Goal: Task Accomplishment & Management: Use online tool/utility

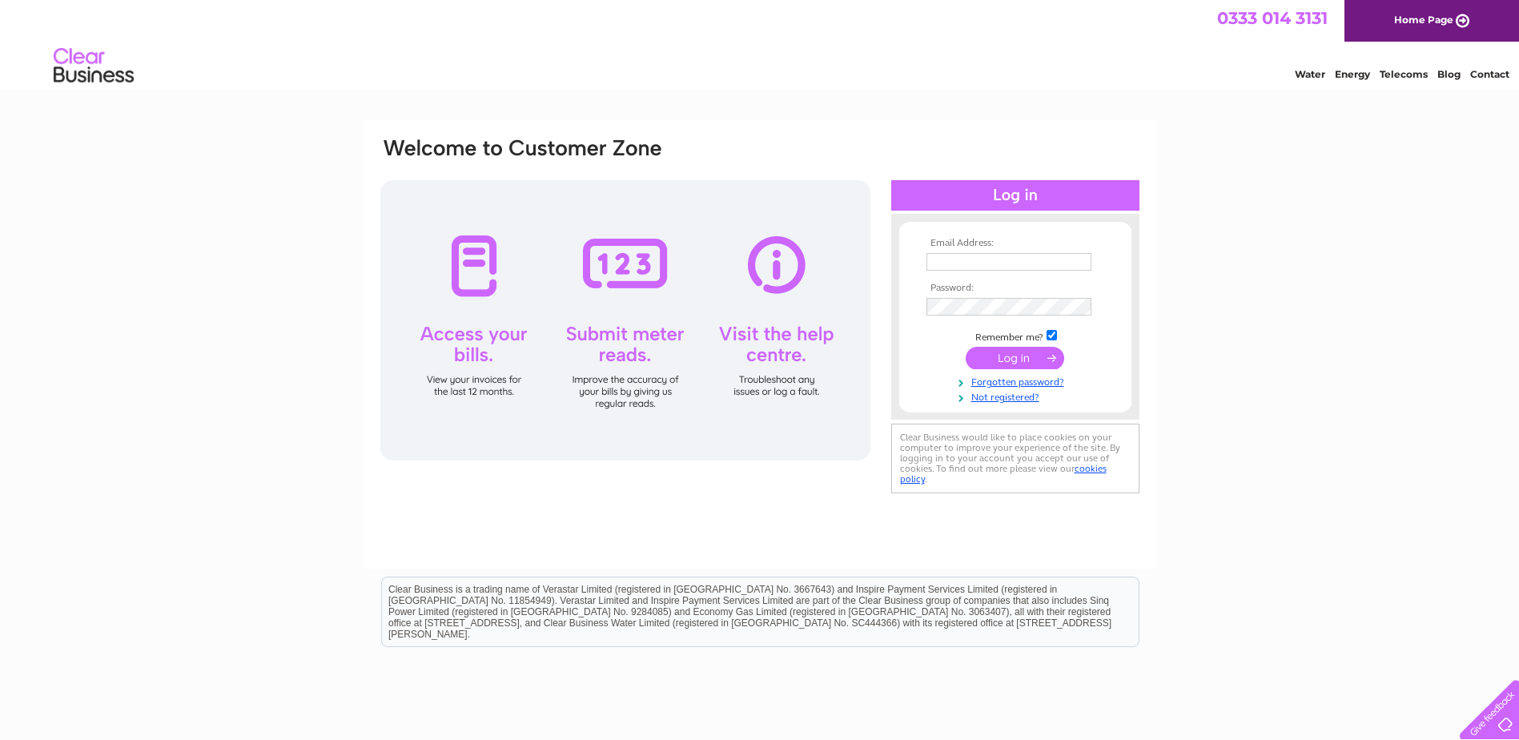
type input "craigbooth27@hotmail.co.uk"
click at [1025, 368] on input "submit" at bounding box center [1015, 358] width 99 height 22
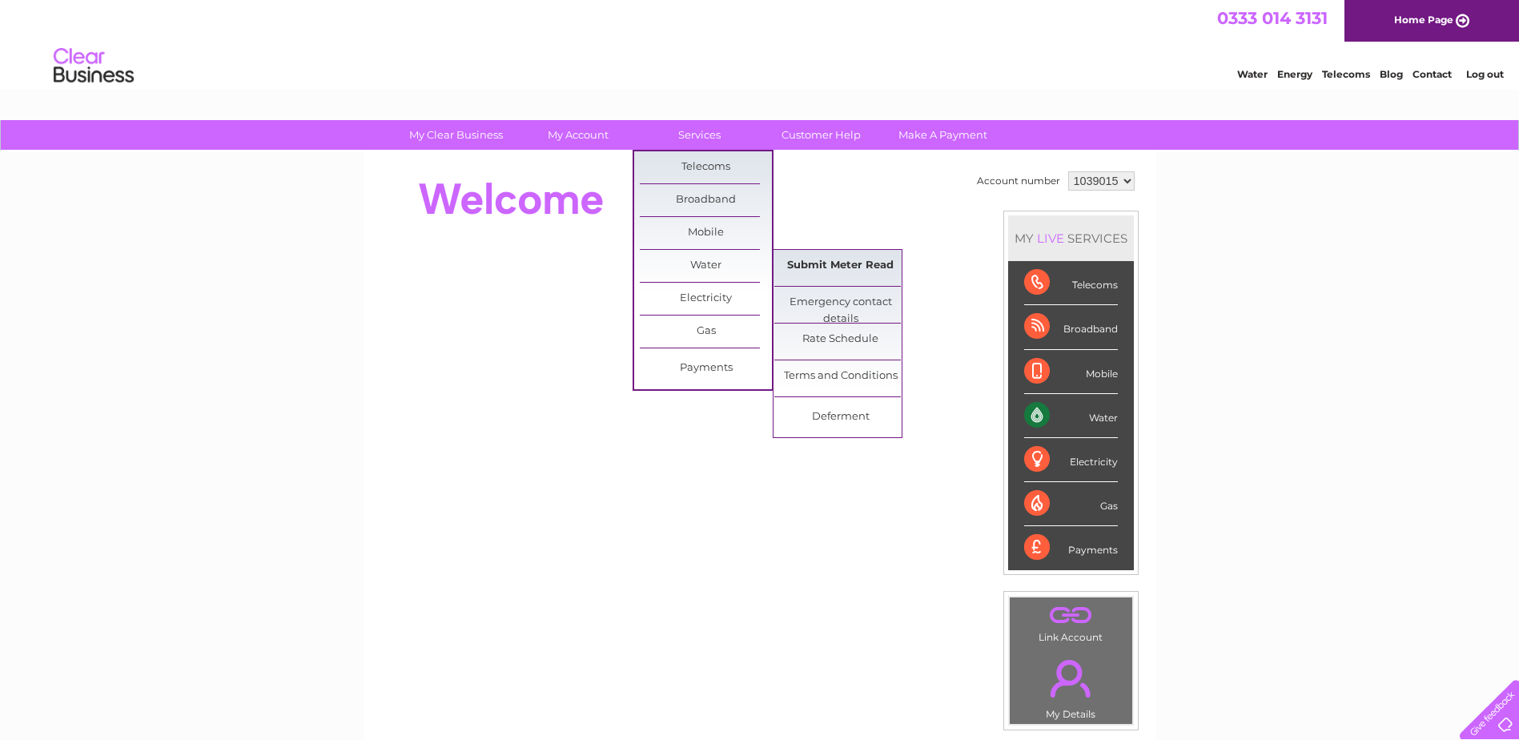
click at [824, 265] on link "Submit Meter Read" at bounding box center [840, 266] width 132 height 32
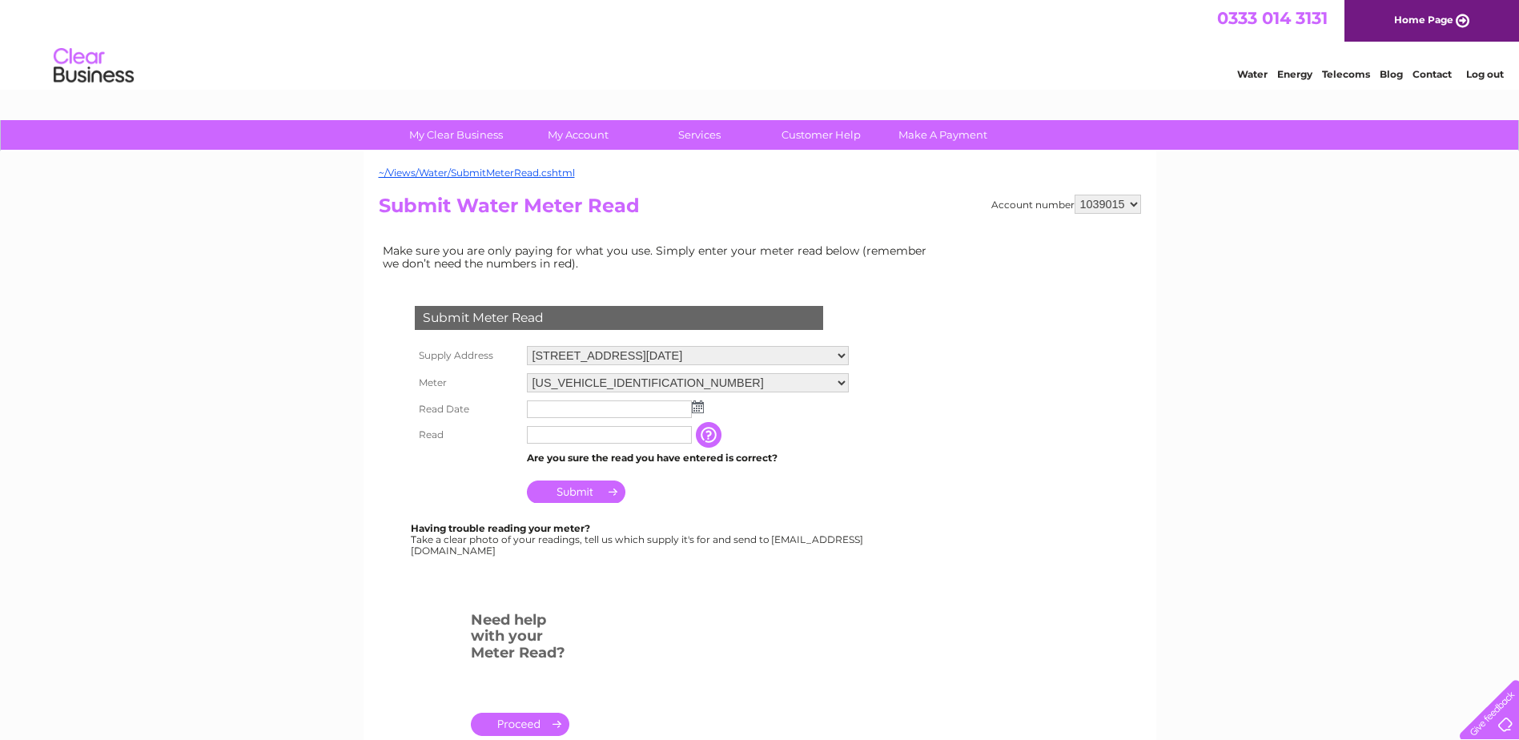
click at [696, 408] on img at bounding box center [698, 406] width 12 height 13
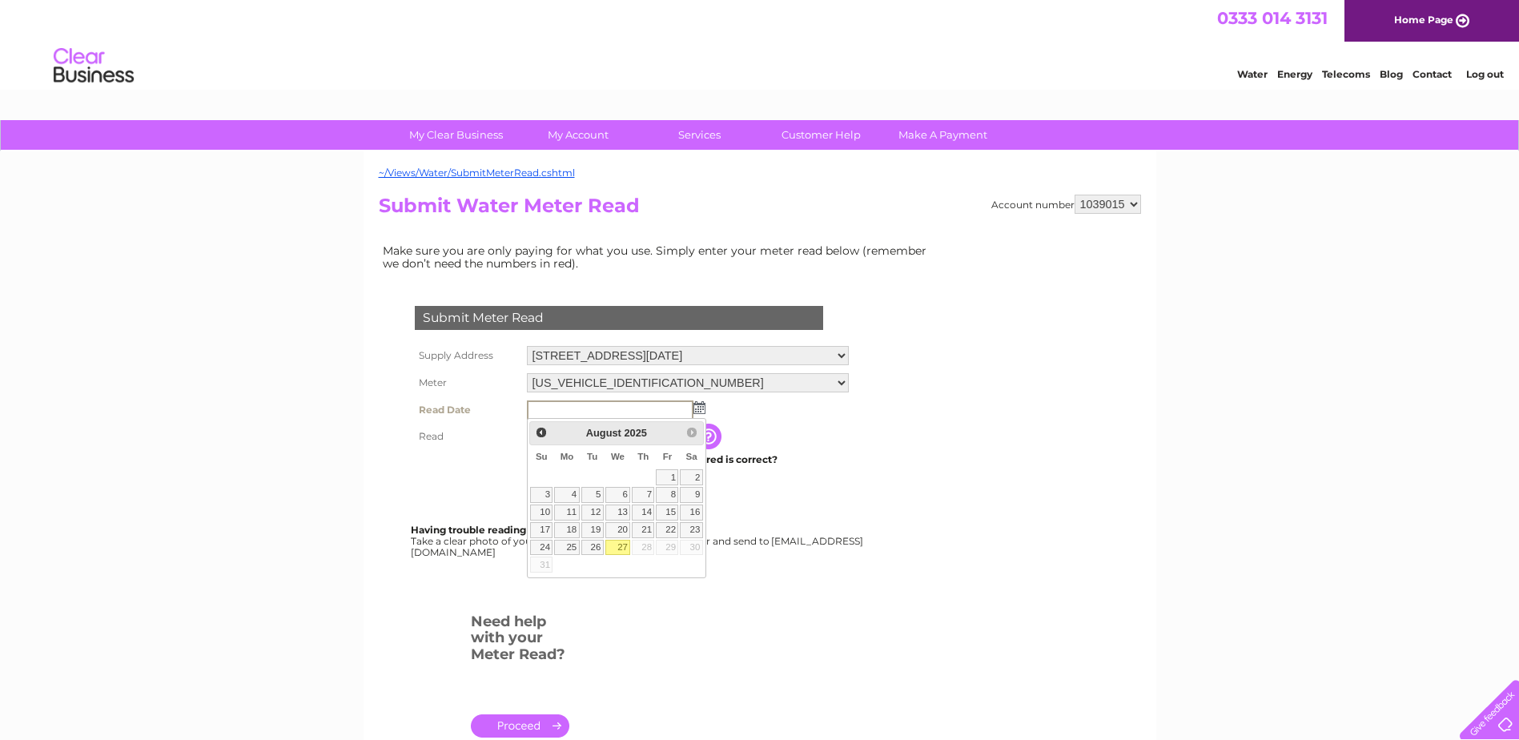
click at [620, 547] on link "27" at bounding box center [618, 548] width 26 height 16
type input "2025/08/27"
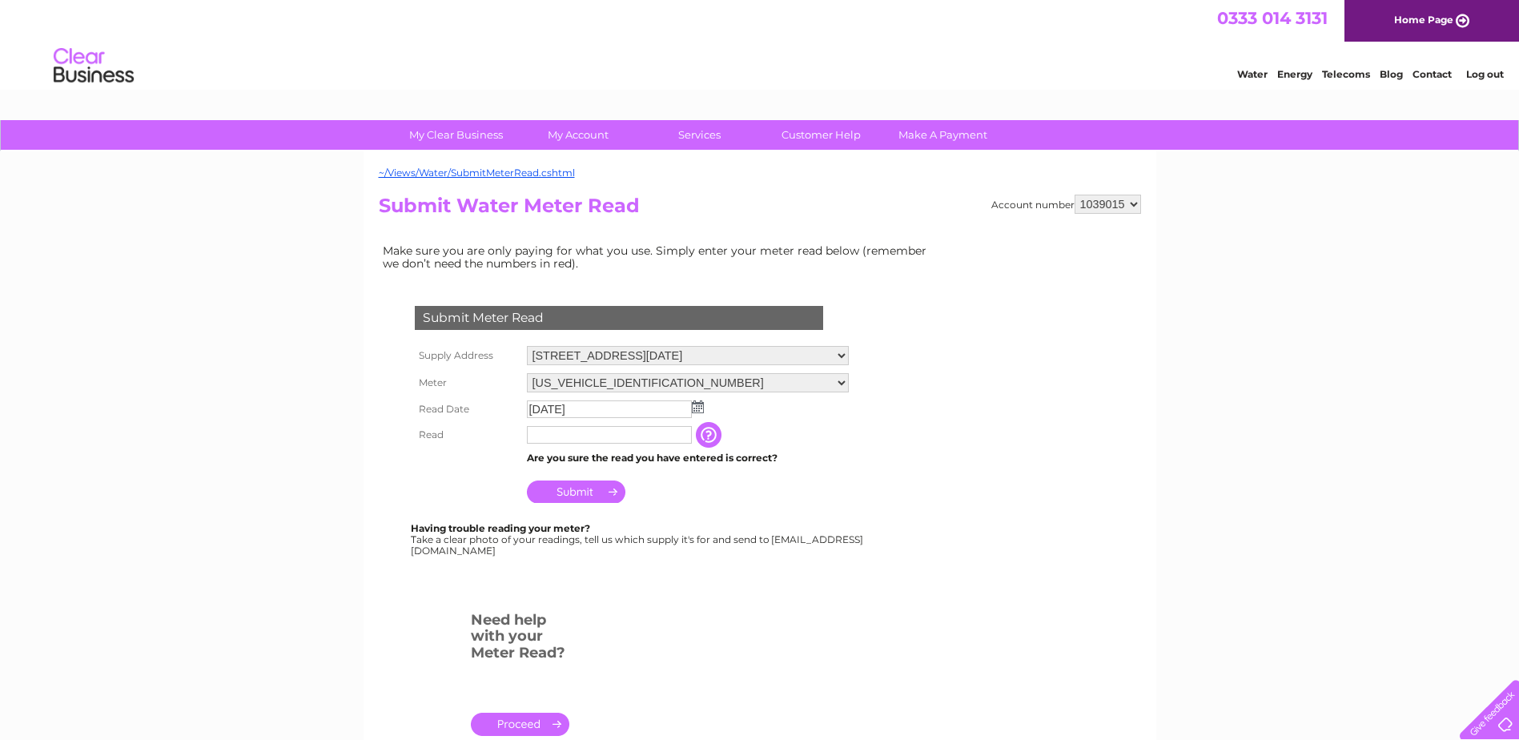
click at [575, 437] on input "text" at bounding box center [609, 435] width 165 height 18
type input "0"
click at [579, 493] on input "Submit" at bounding box center [576, 493] width 99 height 22
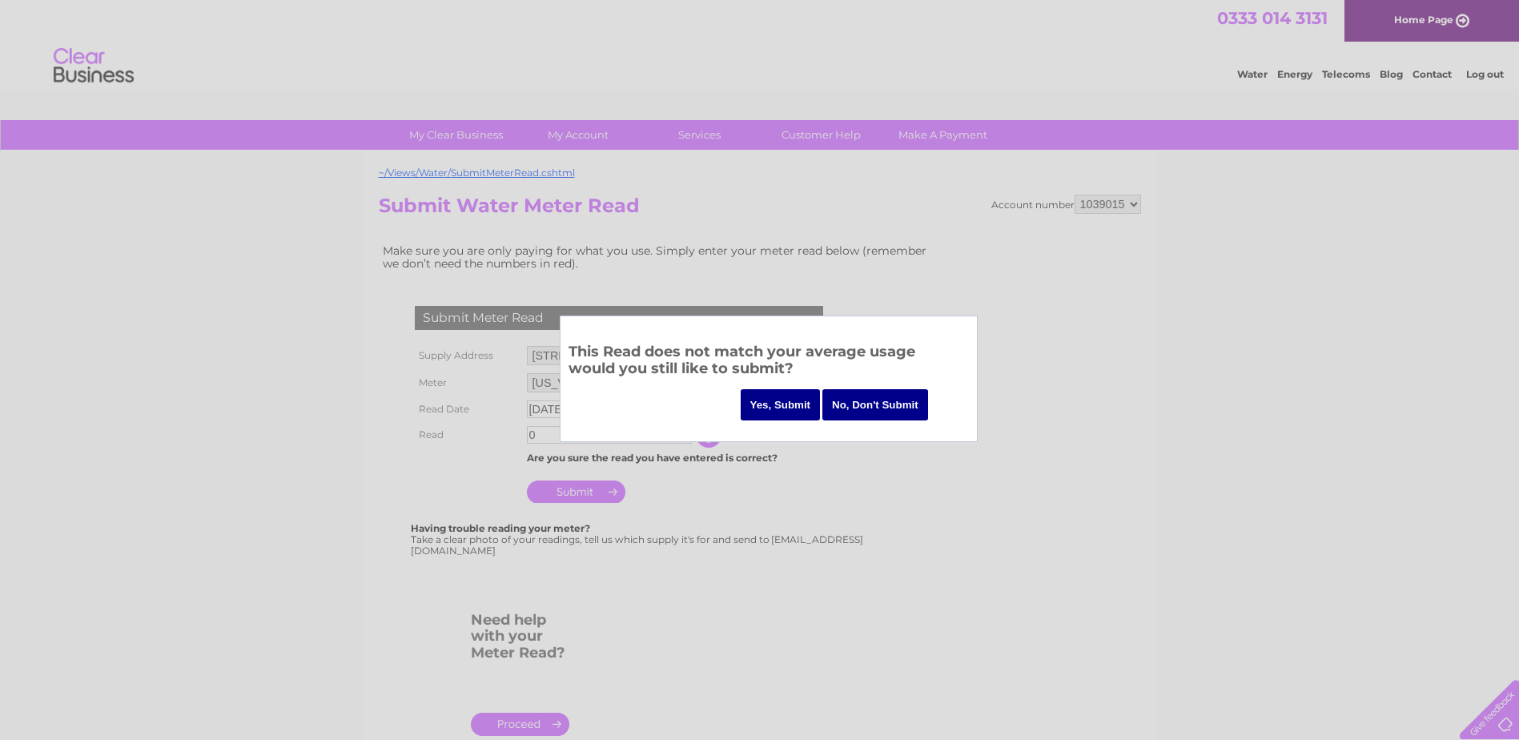
click at [790, 407] on input "Yes, Submit" at bounding box center [781, 404] width 80 height 31
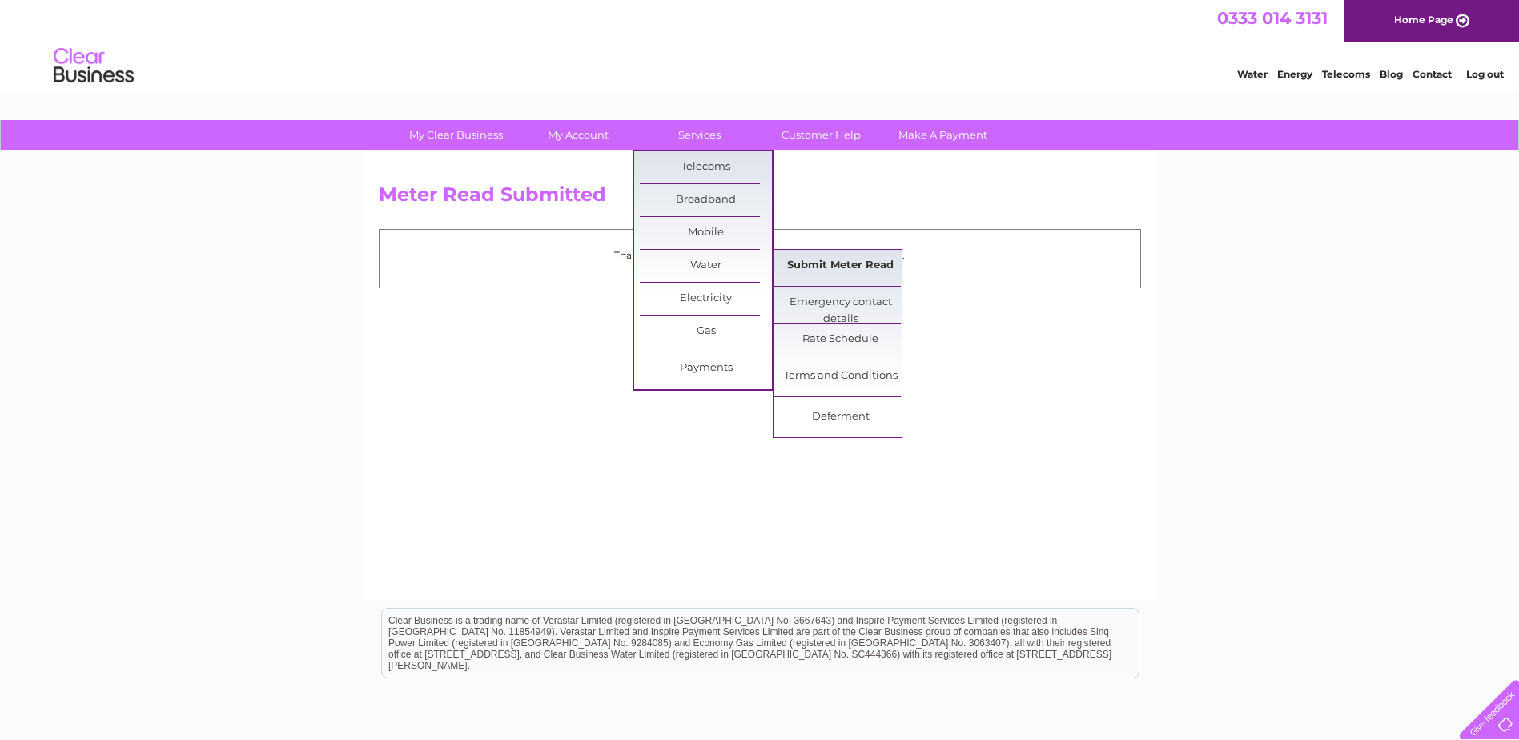
click at [811, 259] on link "Submit Meter Read" at bounding box center [840, 266] width 132 height 32
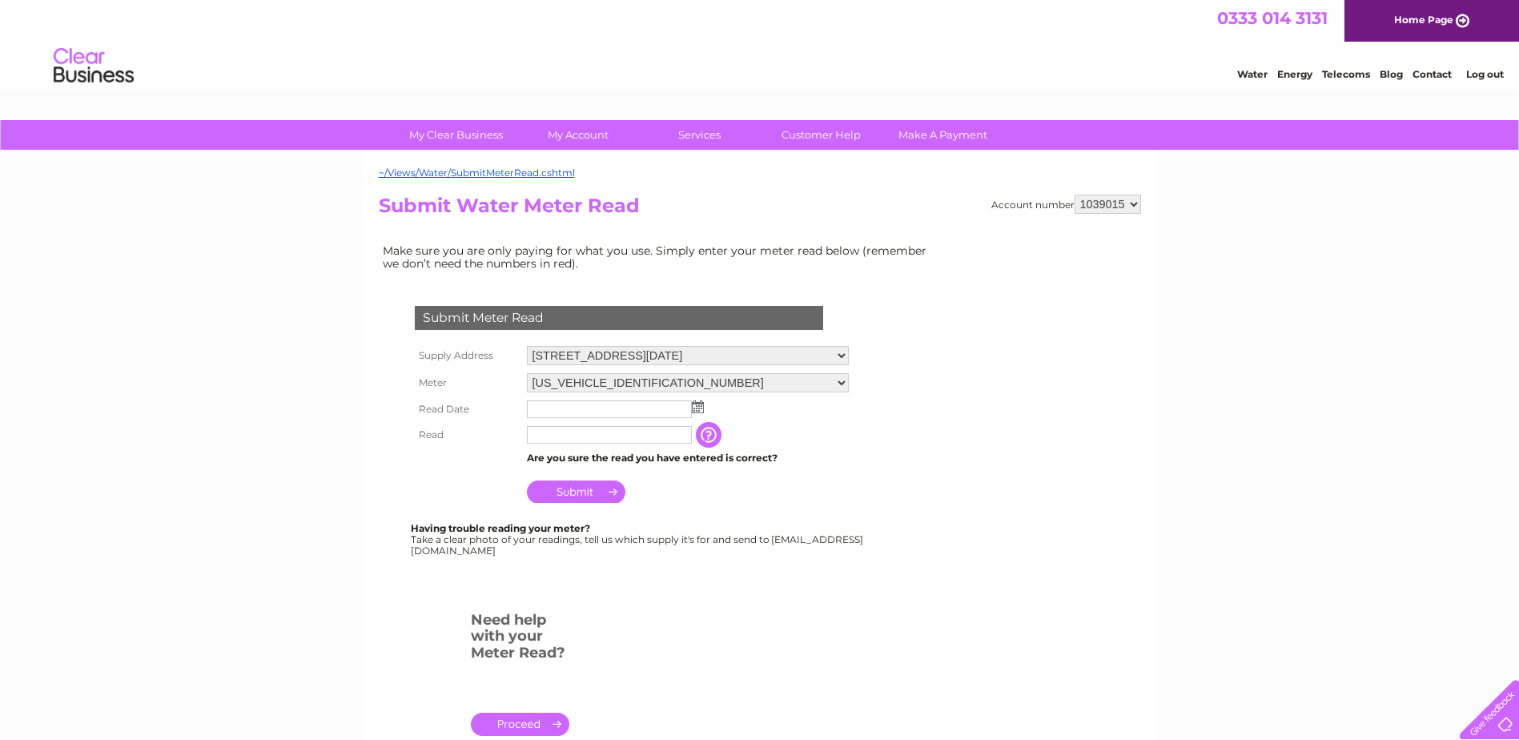
click at [1128, 207] on select "1039015 1039047" at bounding box center [1108, 204] width 66 height 19
select select "1039047"
click at [1075, 195] on select "1039015 1039047" at bounding box center [1108, 204] width 66 height 19
click at [698, 408] on img at bounding box center [698, 406] width 12 height 13
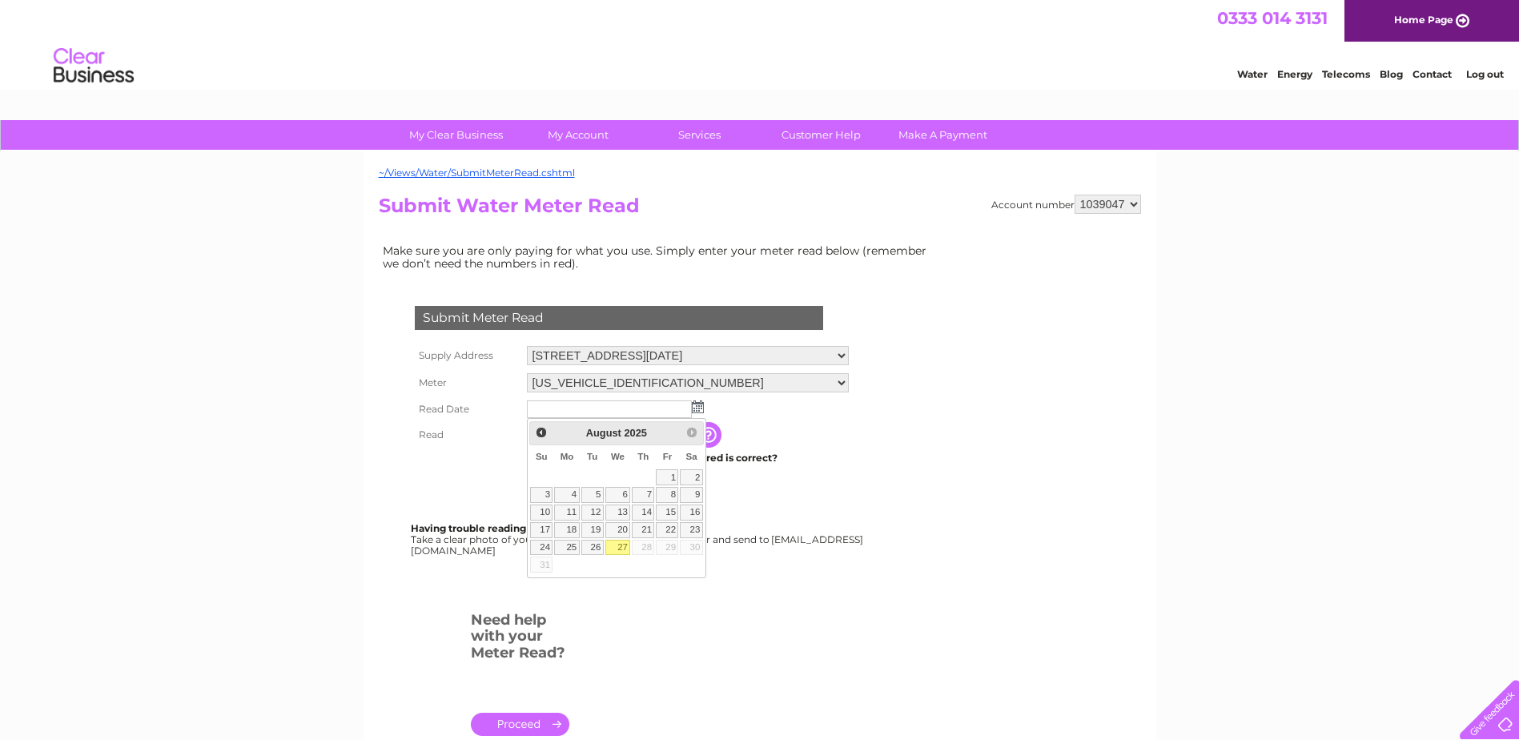
click at [621, 549] on link "27" at bounding box center [618, 548] width 26 height 16
type input "2025/08/27"
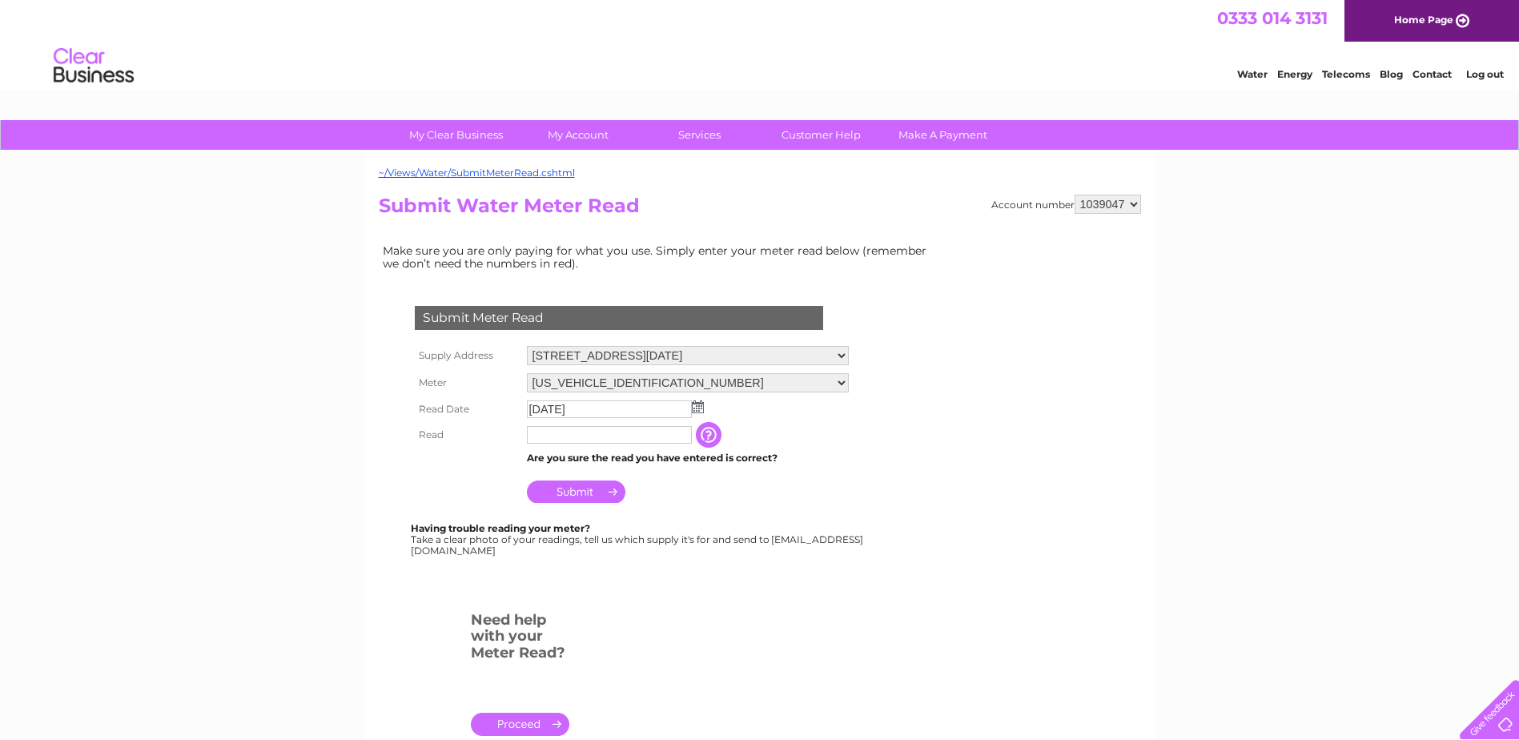
click at [565, 435] on input "text" at bounding box center [609, 435] width 165 height 18
type input "77"
click at [579, 491] on input "Submit" at bounding box center [576, 493] width 99 height 22
